Goal: Information Seeking & Learning: Check status

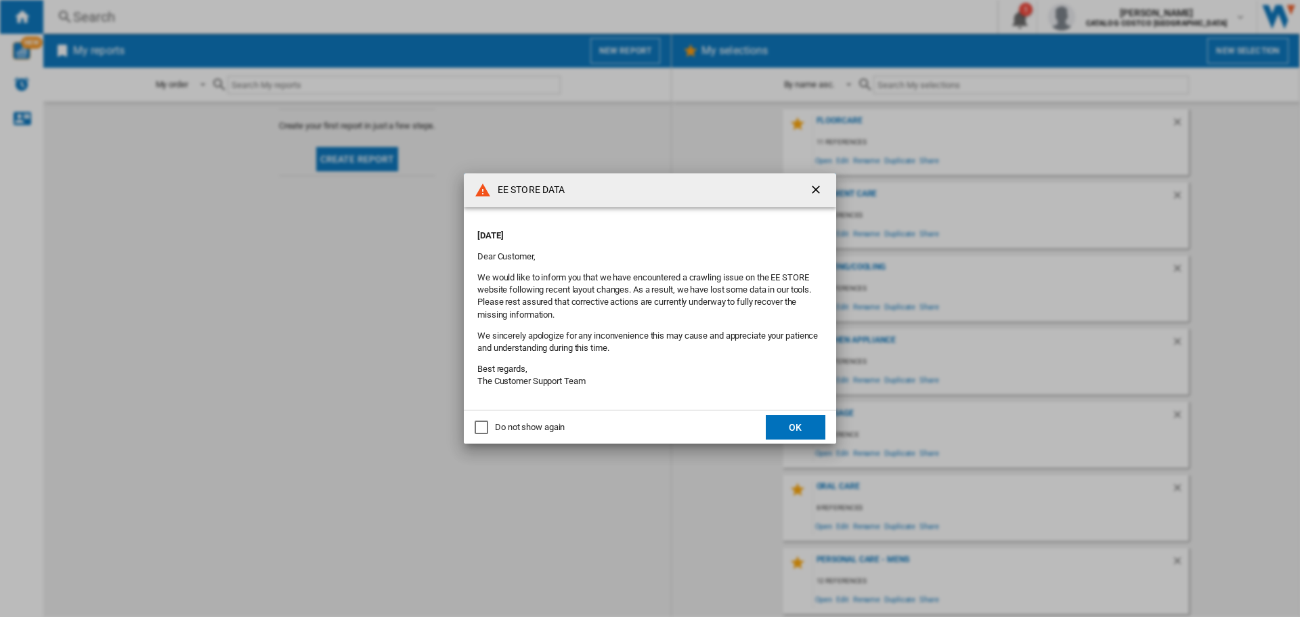
click at [826, 433] on md-dialog-actions "Do not show again OK" at bounding box center [650, 427] width 373 height 34
click at [816, 429] on button "OK" at bounding box center [796, 427] width 60 height 24
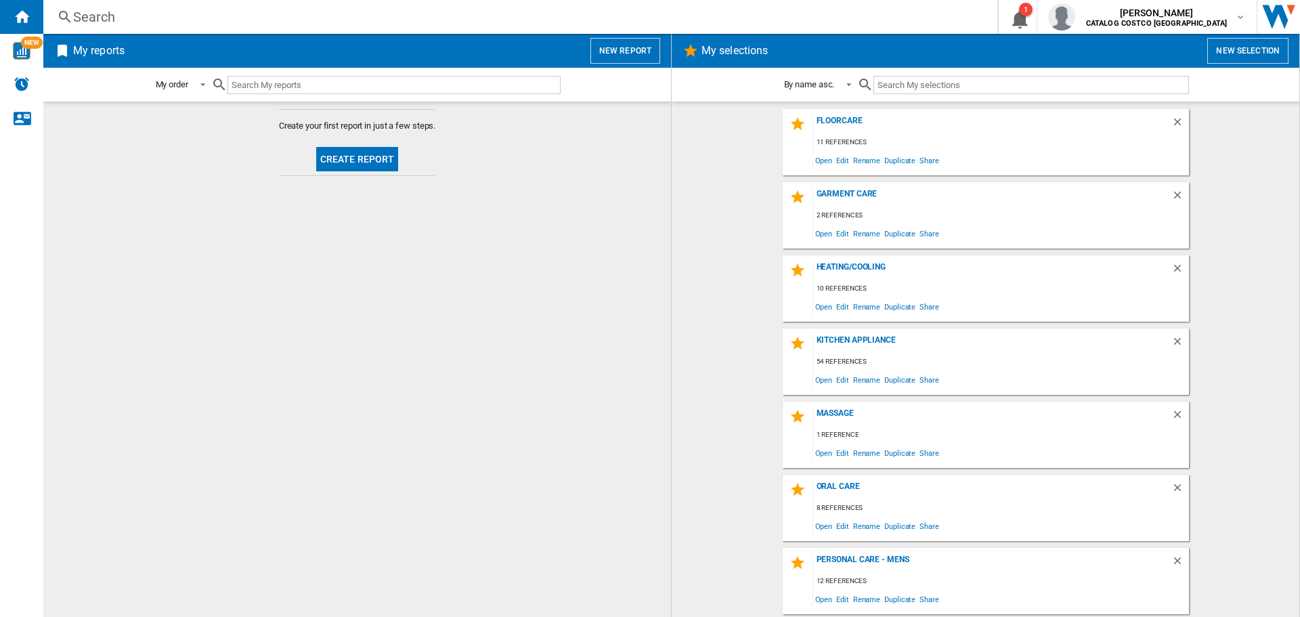
click at [137, 0] on div "Search Search 0 1 [PERSON_NAME] CATALOG COSTCO [GEOGRAPHIC_DATA] CATALOG COSTCO…" at bounding box center [671, 17] width 1257 height 34
click at [103, 14] on div "Search" at bounding box center [517, 16] width 889 height 19
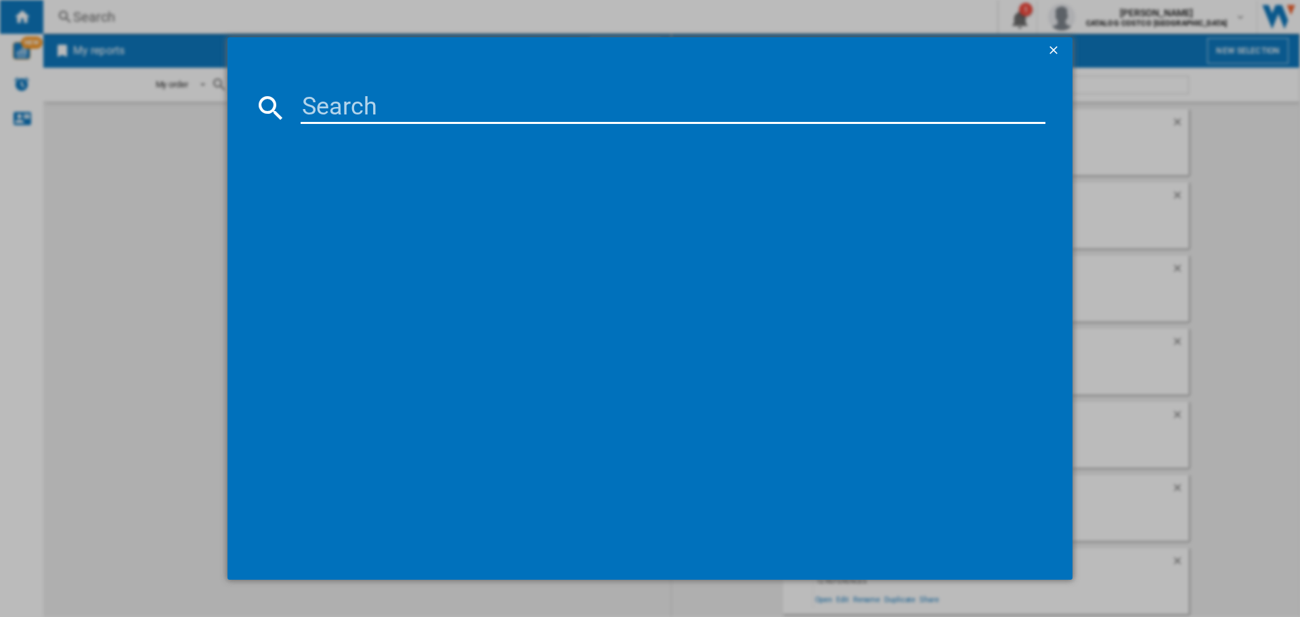
click at [412, 100] on input at bounding box center [673, 107] width 745 height 33
paste input "VS15A60AGR5/EU £249.00 RRP:"
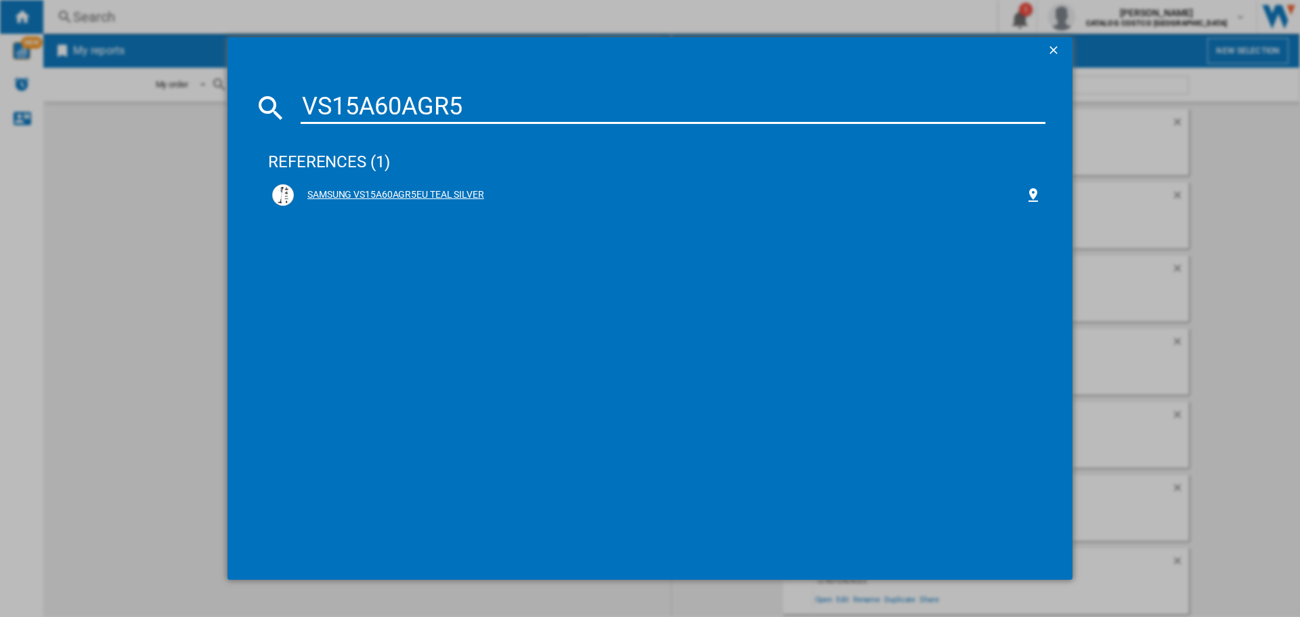
type input "VS15A60AGR5"
click at [412, 197] on div "SAMSUNG VS15A60AGR5EU TEAL SILVER" at bounding box center [660, 195] width 732 height 14
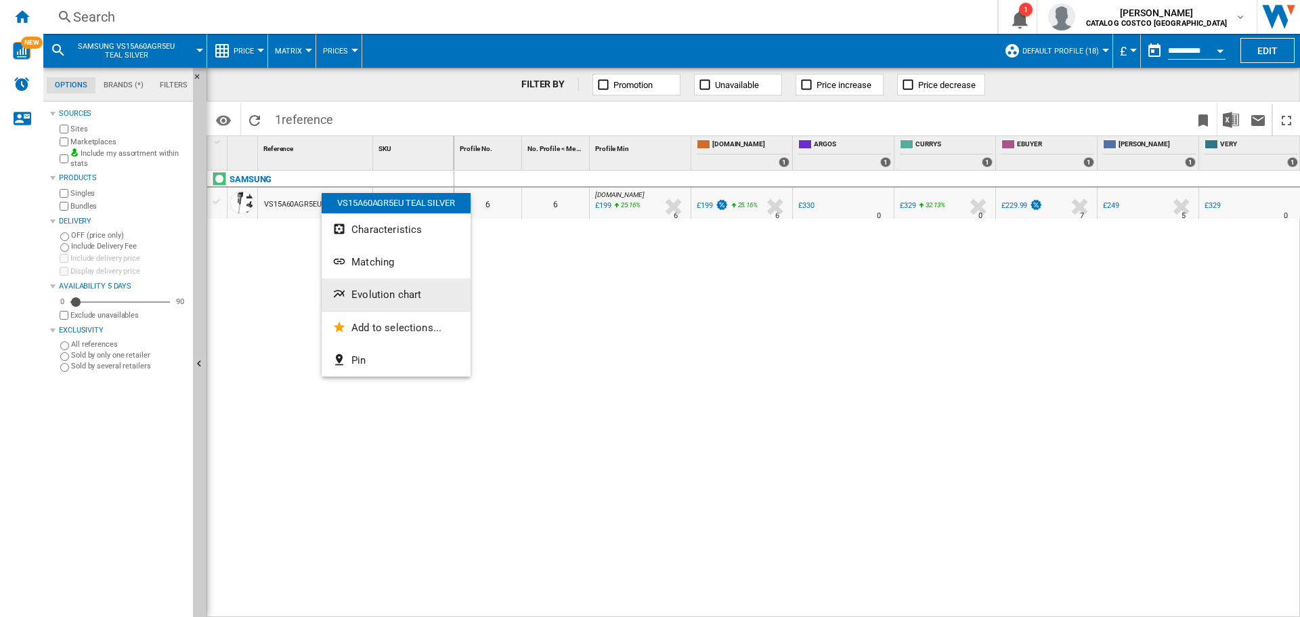
click at [374, 297] on span "Evolution chart" at bounding box center [387, 295] width 70 height 12
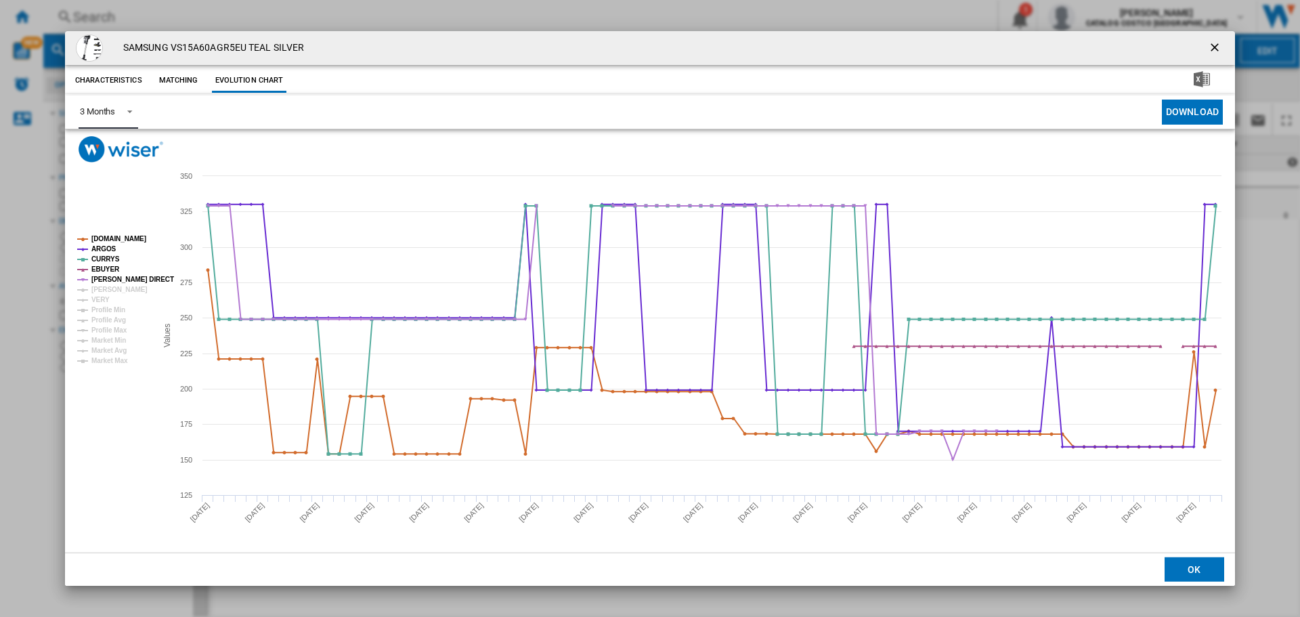
click at [135, 108] on md-select-value "3 Months" at bounding box center [109, 112] width 60 height 33
click at [127, 145] on md-option "6 Months" at bounding box center [115, 145] width 92 height 33
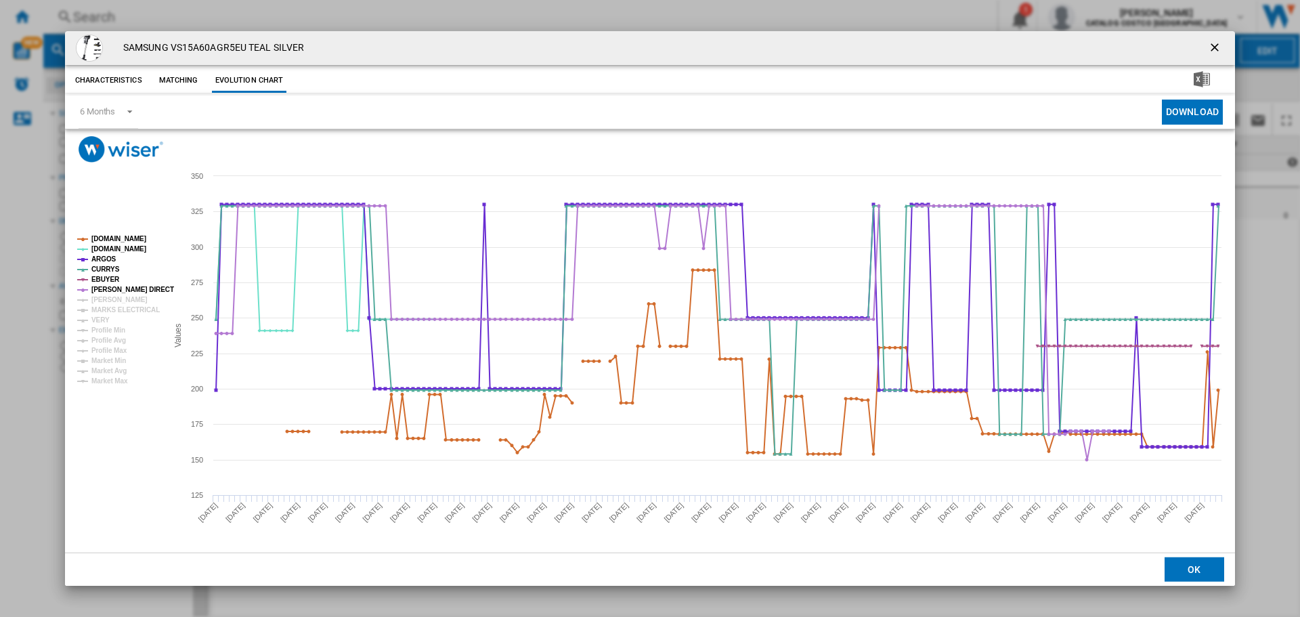
click at [1214, 38] on button "Product popup" at bounding box center [1216, 48] width 27 height 27
